Goal: Information Seeking & Learning: Learn about a topic

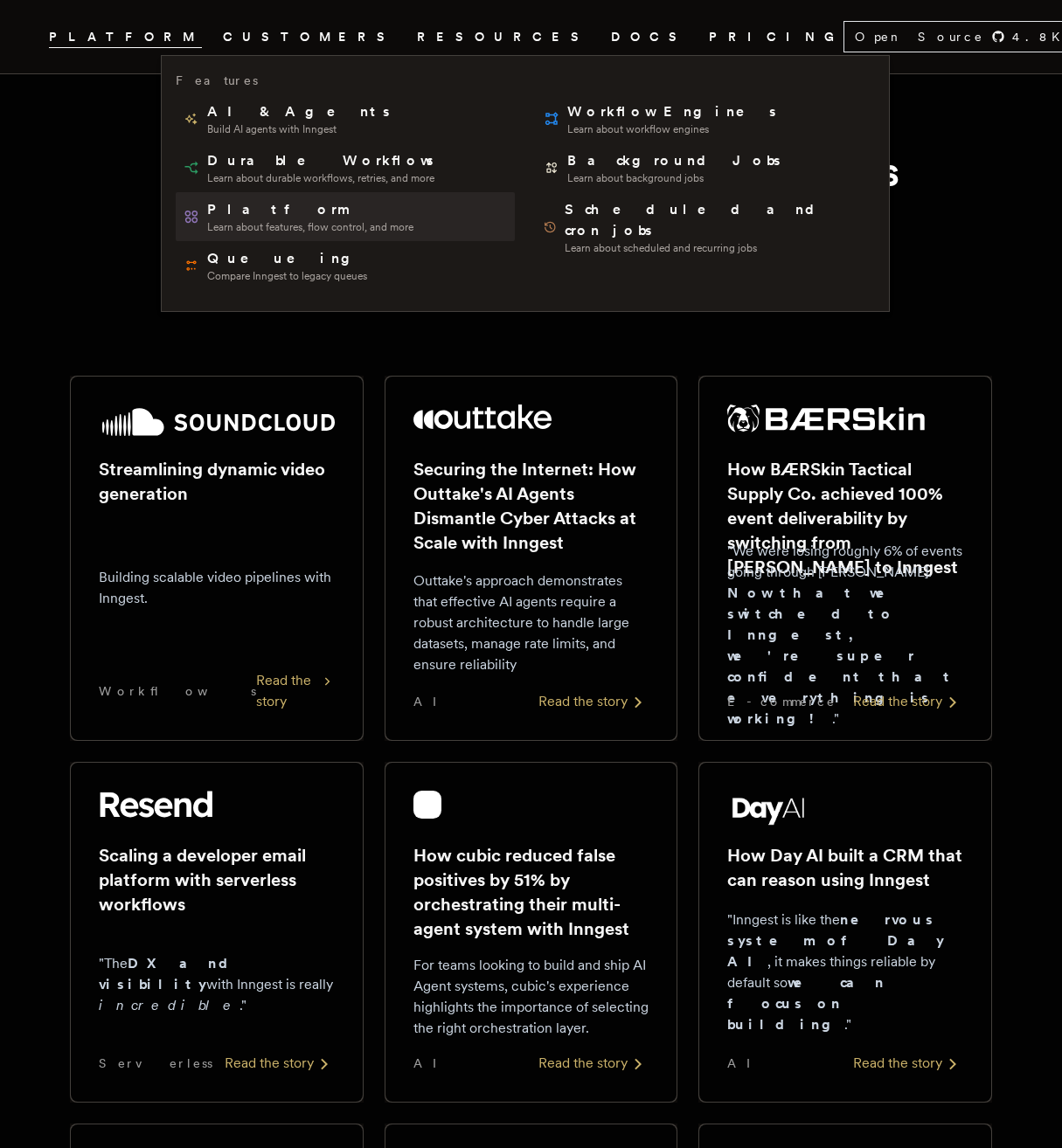
click at [243, 210] on span "Platform" at bounding box center [311, 209] width 207 height 21
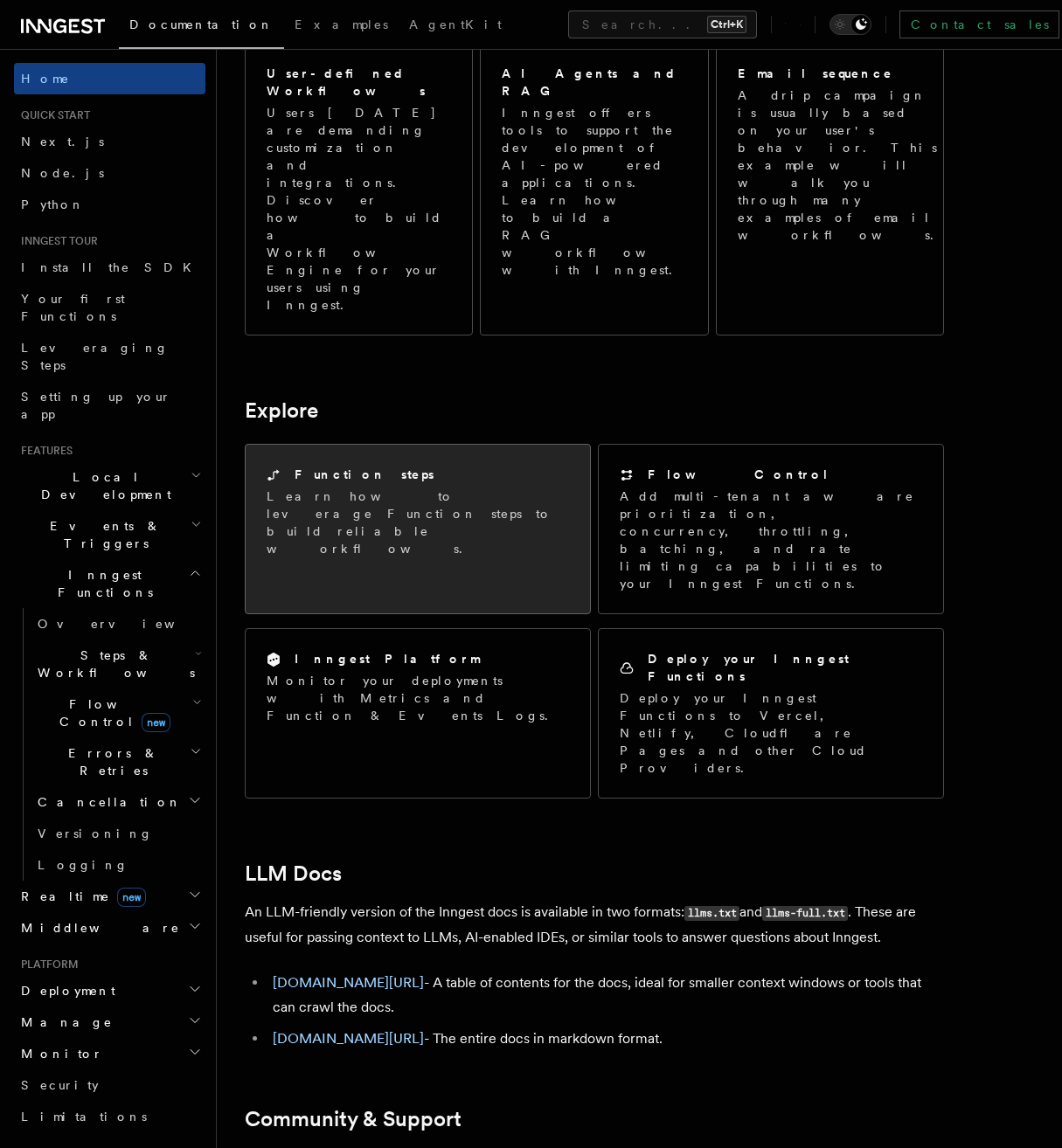
scroll to position [1081, 0]
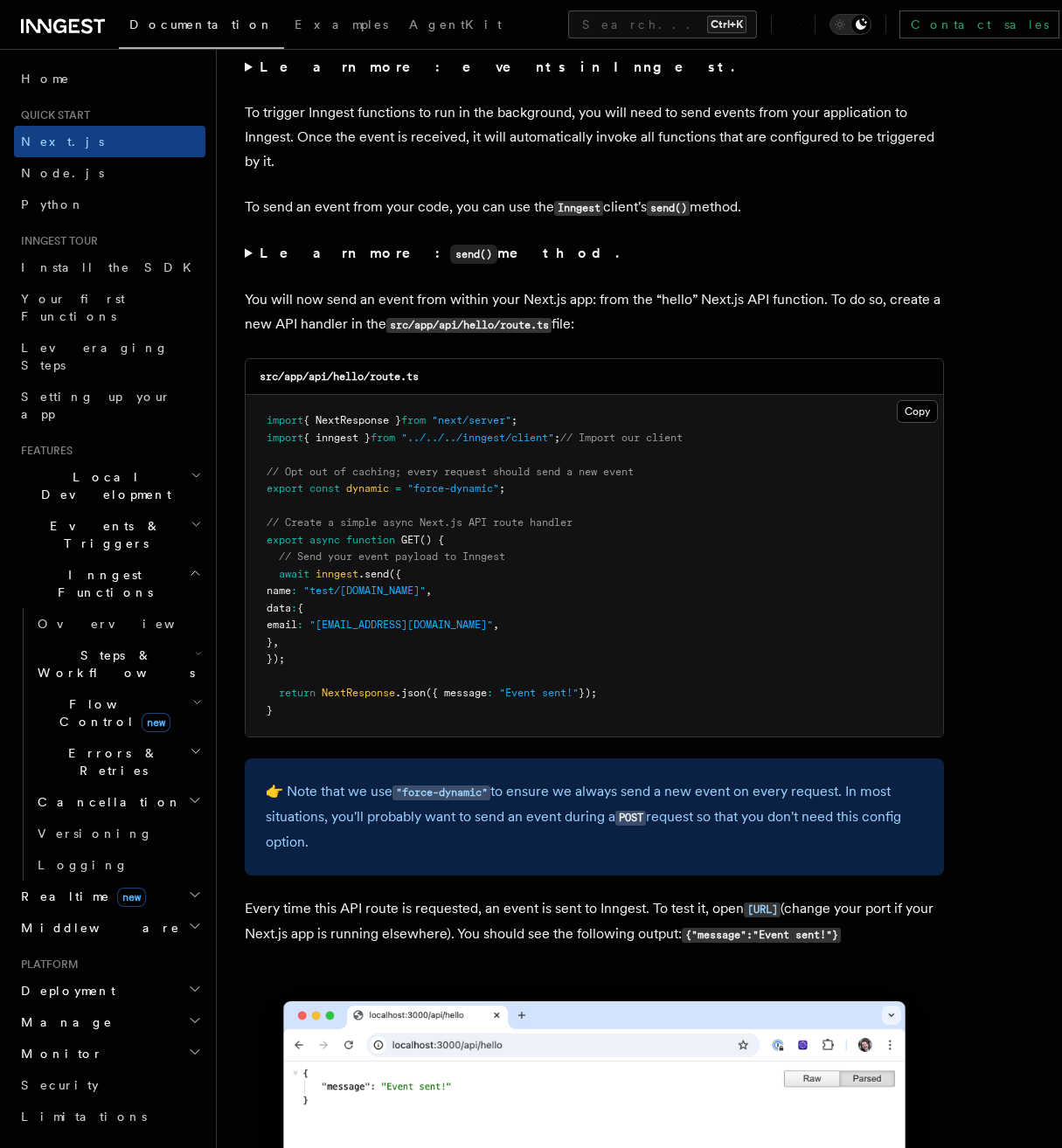
scroll to position [8999, 0]
